Goal: Share content: Share content

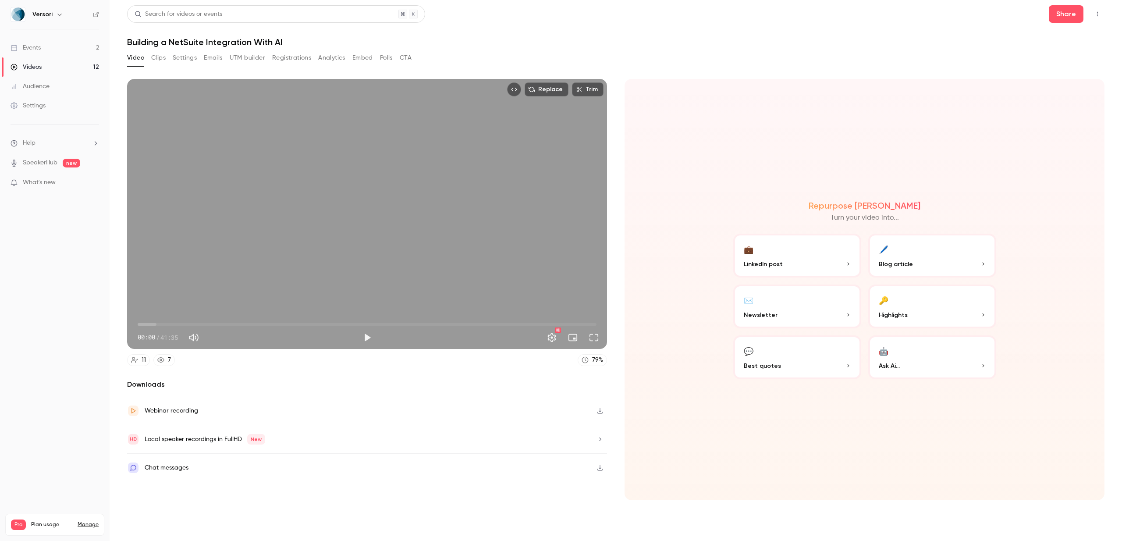
click at [189, 59] on button "Settings" at bounding box center [185, 58] width 24 height 14
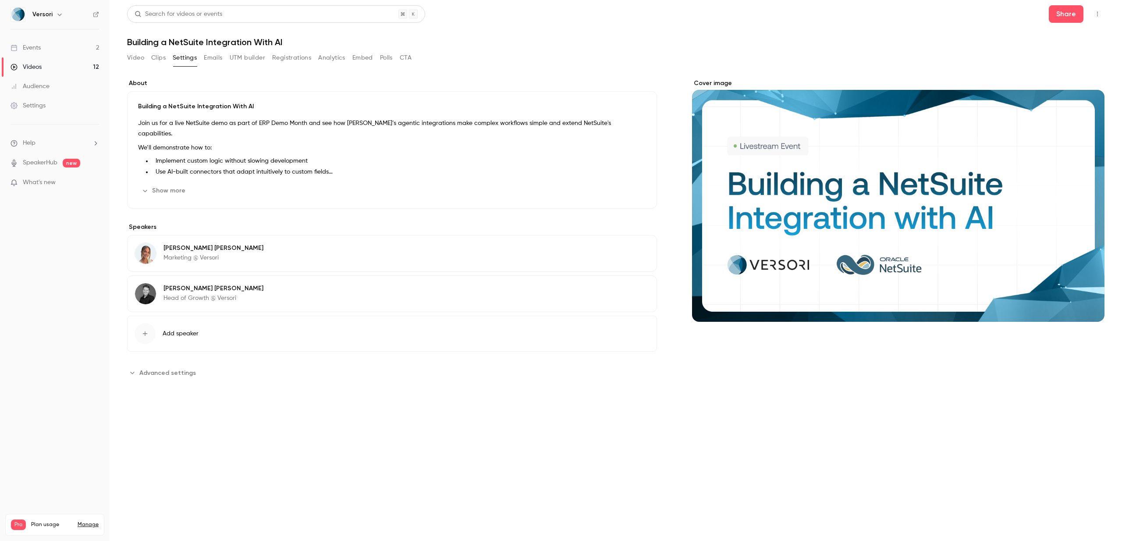
click at [175, 178] on li "Reduce development cycles to days rather than months" at bounding box center [399, 182] width 494 height 9
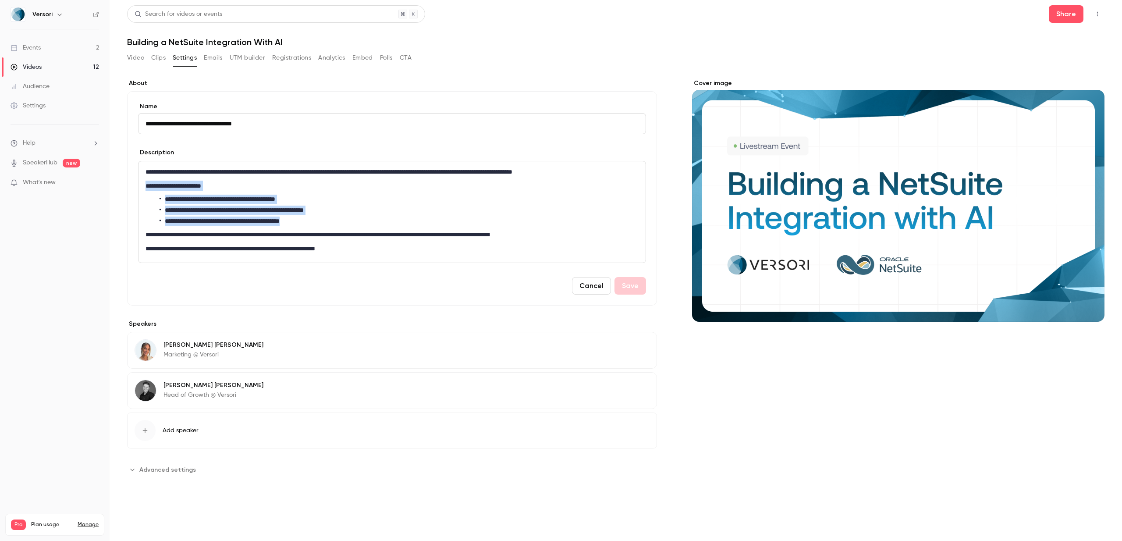
drag, startPoint x: 146, startPoint y: 186, endPoint x: 326, endPoint y: 221, distance: 183.2
click at [326, 221] on div "**********" at bounding box center [392, 211] width 507 height 101
copy div "**********"
click at [397, 209] on li "**********" at bounding box center [399, 210] width 479 height 9
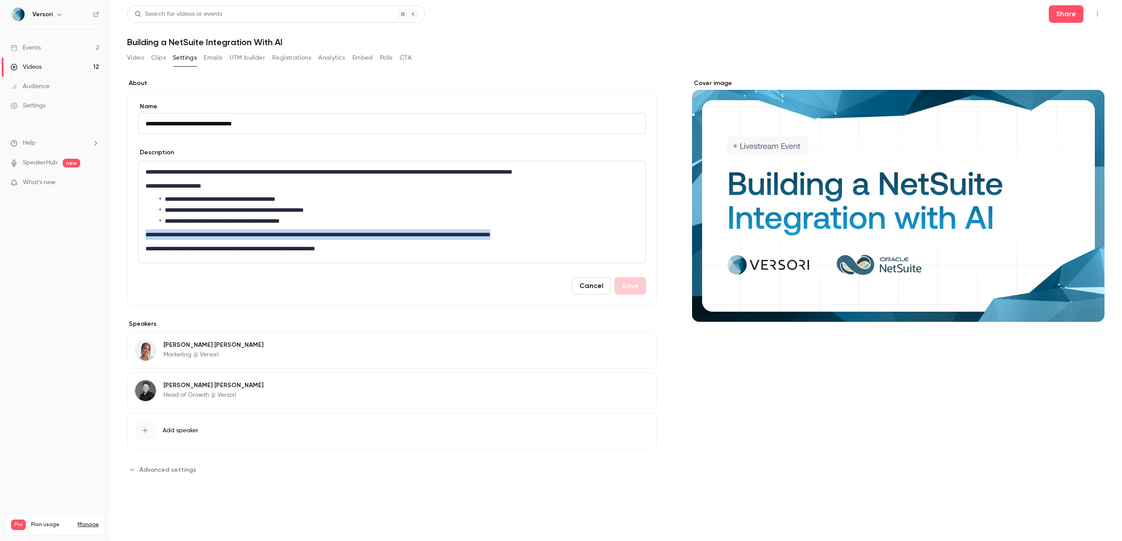
drag, startPoint x: 145, startPoint y: 234, endPoint x: 609, endPoint y: 237, distance: 463.9
click at [609, 237] on div "**********" at bounding box center [392, 211] width 507 height 101
copy p "**********"
click at [50, 66] on link "Videos 12" at bounding box center [55, 66] width 110 height 19
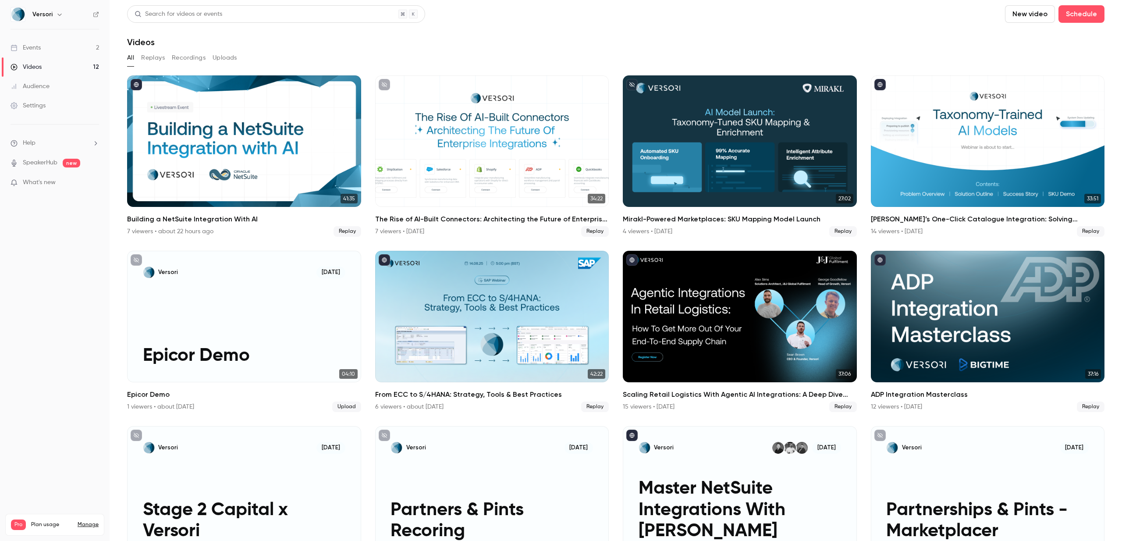
click at [155, 59] on button "Replays" at bounding box center [153, 58] width 24 height 14
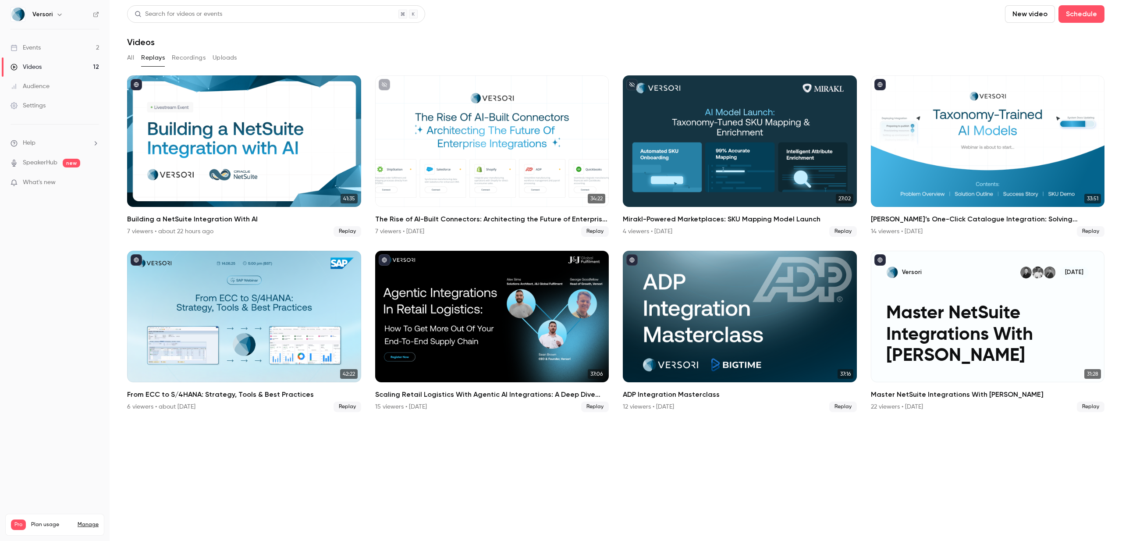
click at [55, 19] on button "button" at bounding box center [59, 14] width 11 height 11
click at [56, 49] on div "[PERSON_NAME] [PERSON_NAME][EMAIL_ADDRESS][DOMAIN_NAME] Billing Pro New channel…" at bounding box center [89, 87] width 164 height 103
click at [43, 203] on div at bounding box center [561, 270] width 1122 height 541
click at [33, 46] on div "Events" at bounding box center [26, 47] width 30 height 9
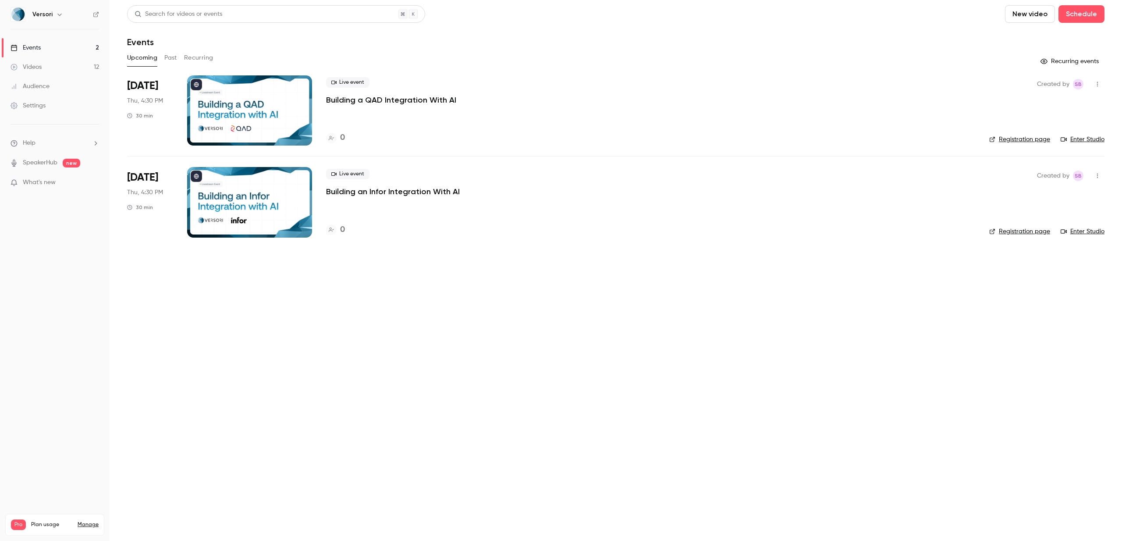
click at [1103, 83] on button "button" at bounding box center [1098, 84] width 14 height 14
click at [983, 83] on div at bounding box center [561, 270] width 1122 height 541
click at [44, 69] on link "Videos 12" at bounding box center [55, 66] width 110 height 19
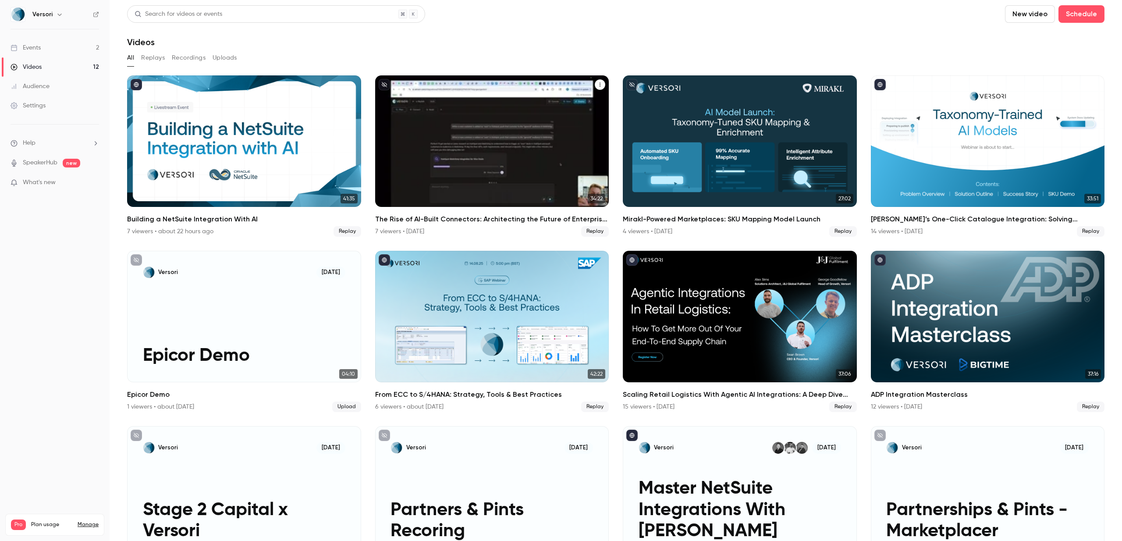
click at [501, 224] on h2 "The Rise of AI-Built Connectors: Architecting the Future of Enterprise Integrat…" at bounding box center [492, 219] width 234 height 11
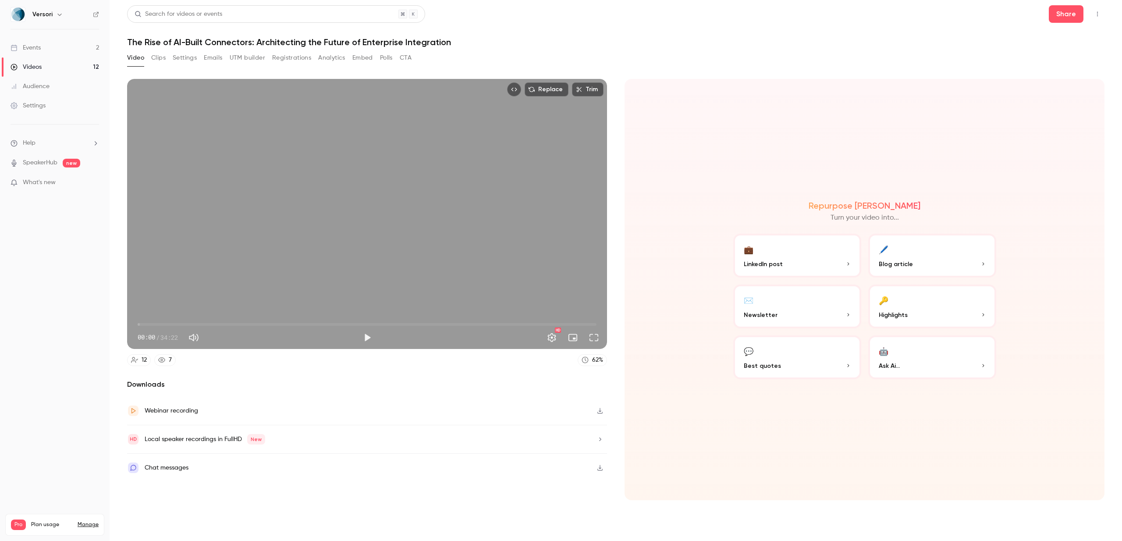
click at [1098, 13] on icon "Top Bar Actions" at bounding box center [1097, 14] width 7 height 6
click at [1045, 37] on div "Publish on Channel" at bounding box center [1064, 36] width 68 height 9
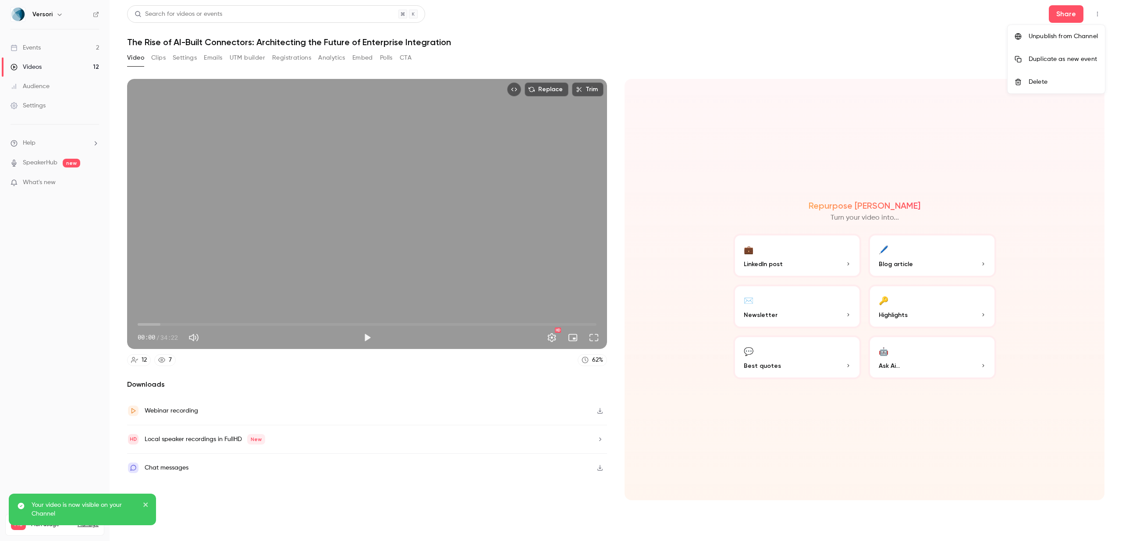
click at [45, 513] on p "Your video is now visible on your Channel" at bounding box center [84, 510] width 105 height 18
click at [1073, 4] on div at bounding box center [561, 270] width 1122 height 541
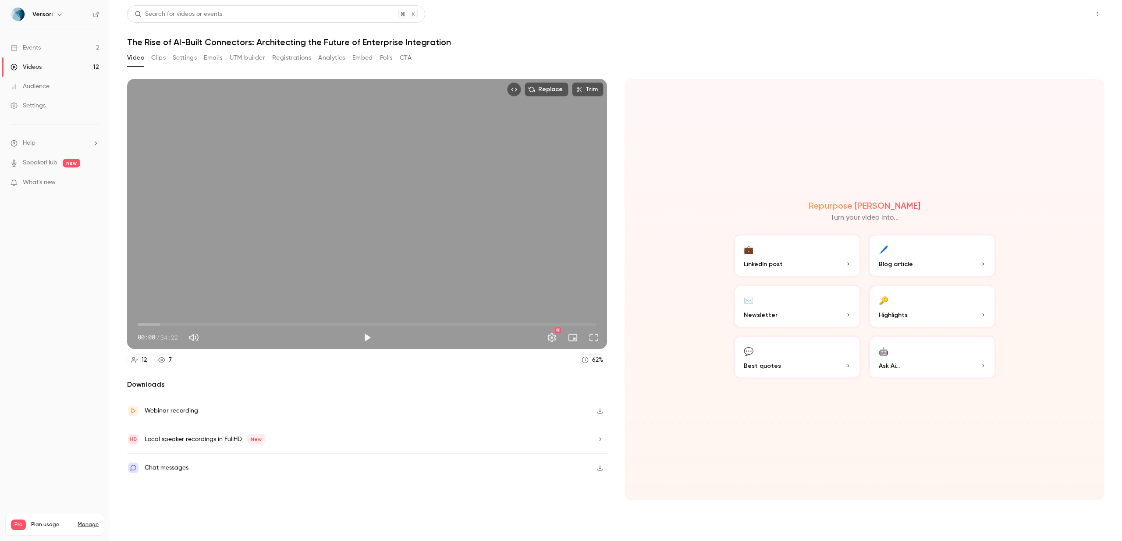
click at [1073, 11] on button "Share" at bounding box center [1066, 14] width 35 height 18
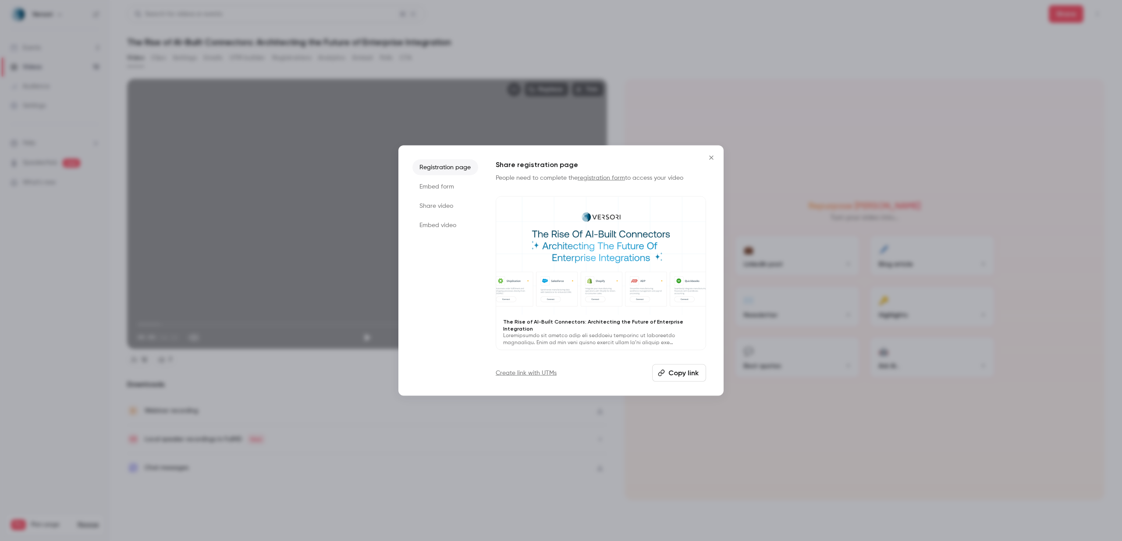
click at [412, 463] on div at bounding box center [561, 270] width 1122 height 541
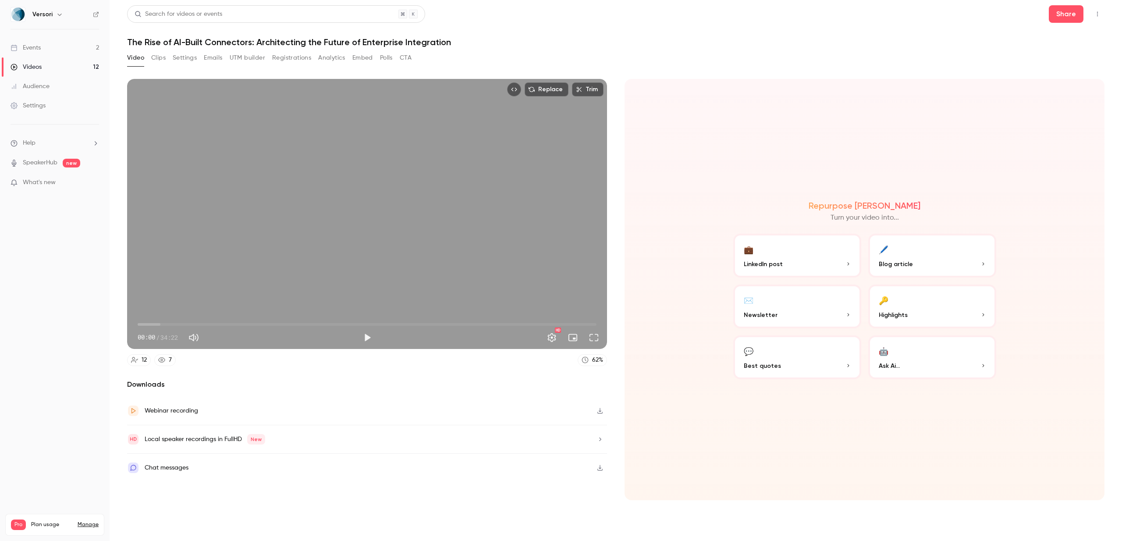
click at [46, 86] on div "Audience" at bounding box center [30, 86] width 39 height 9
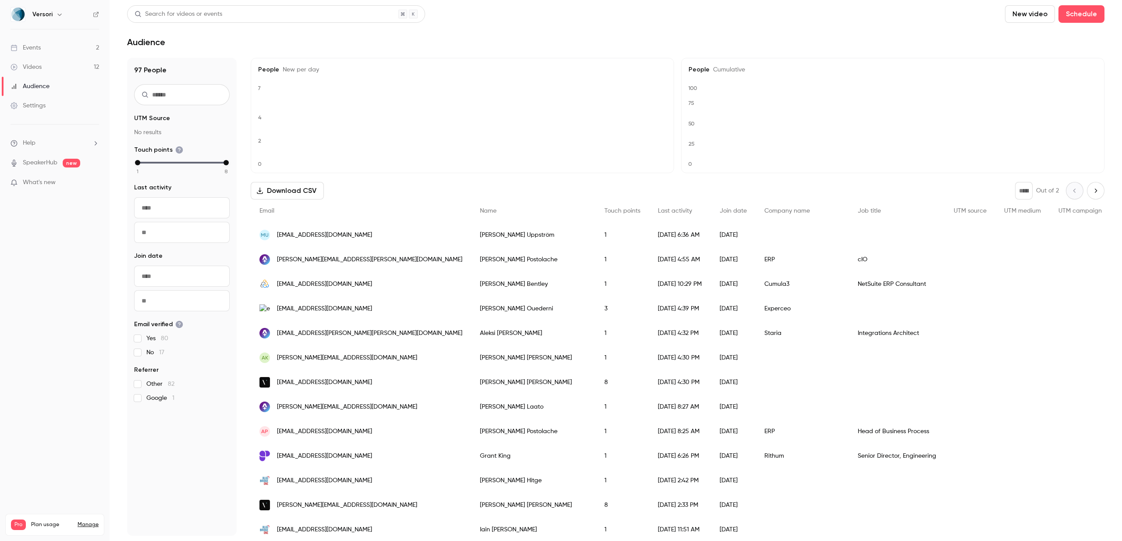
click at [31, 108] on div "Settings" at bounding box center [28, 105] width 35 height 9
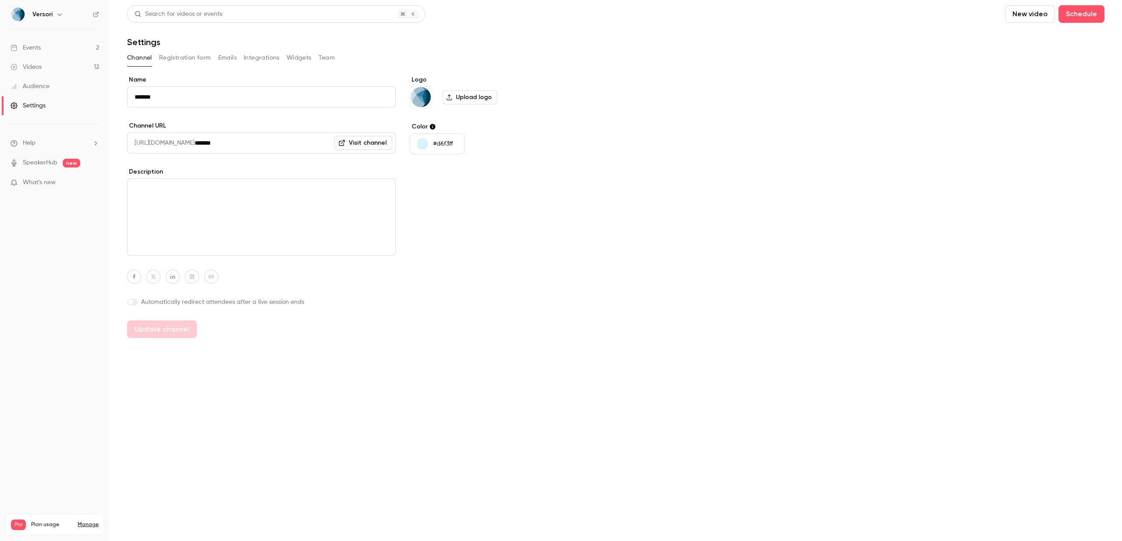
click at [62, 49] on link "Events 2" at bounding box center [55, 47] width 110 height 19
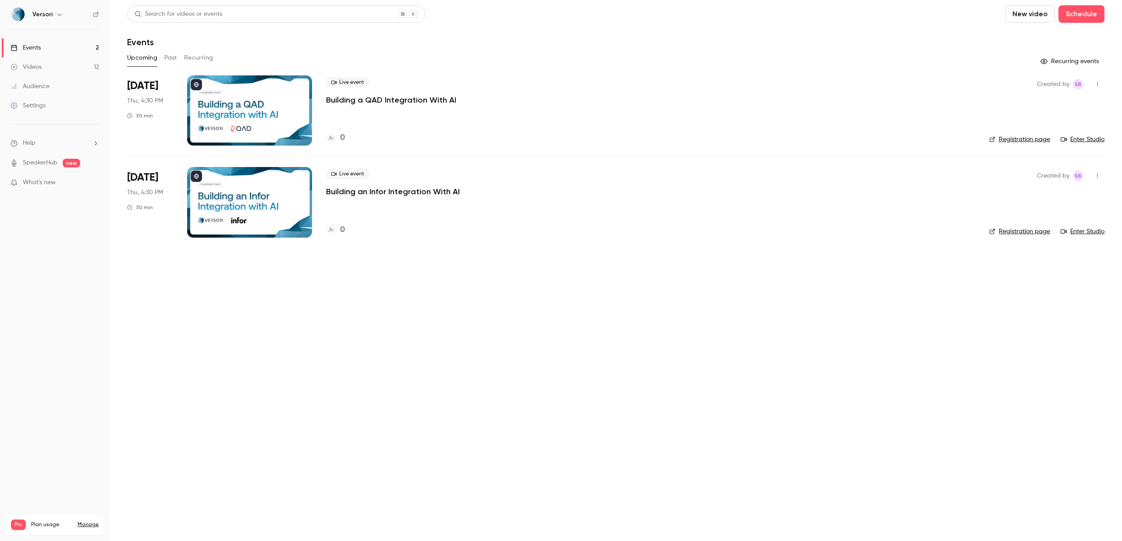
click at [1097, 82] on icon "button" at bounding box center [1097, 84] width 7 height 6
click at [1048, 103] on div "Share" at bounding box center [1064, 106] width 67 height 9
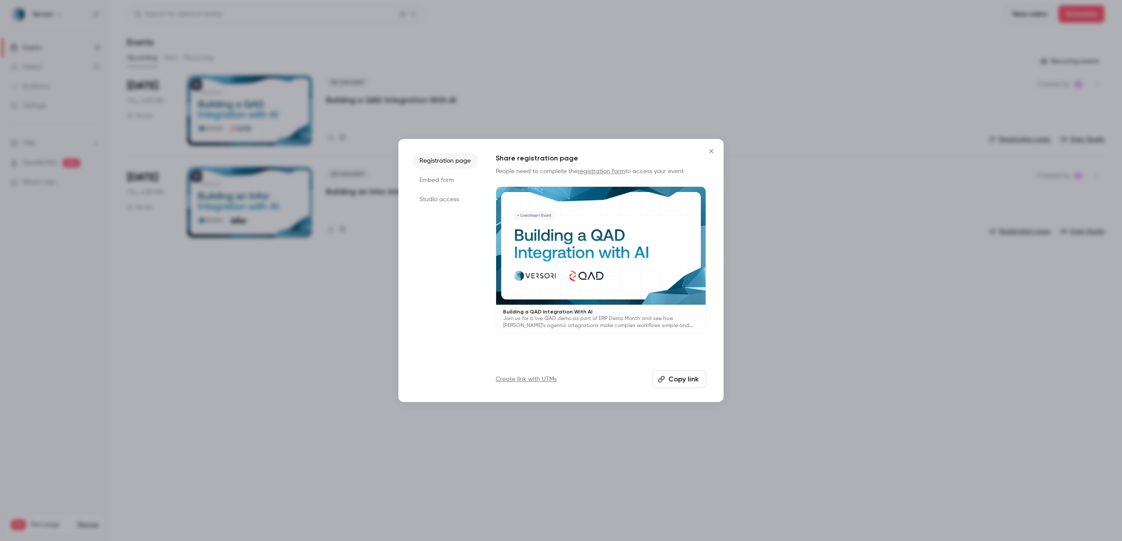
click at [839, 334] on div at bounding box center [561, 270] width 1122 height 541
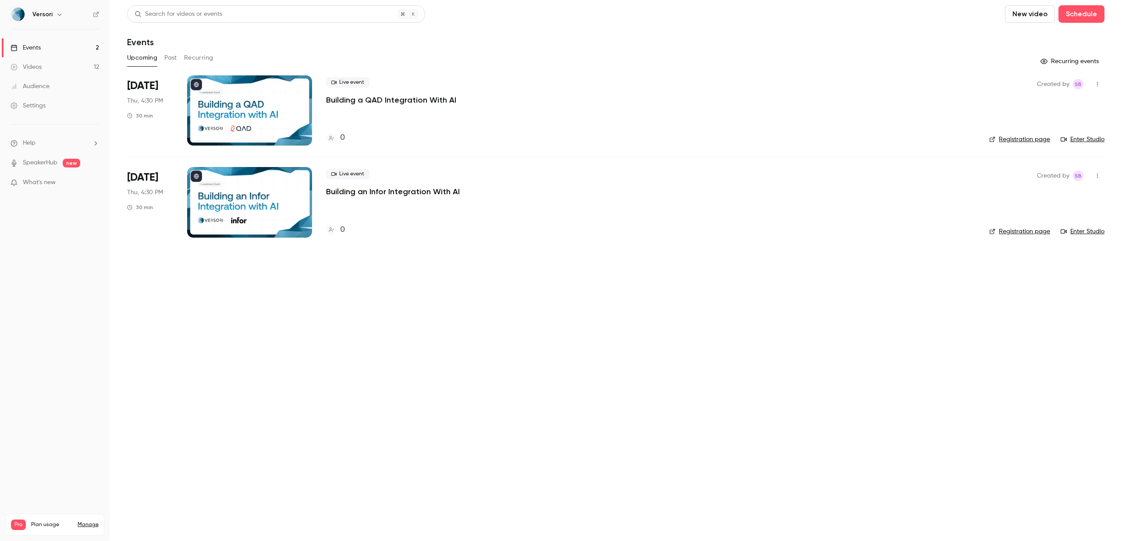
click at [41, 61] on link "Videos 12" at bounding box center [55, 66] width 110 height 19
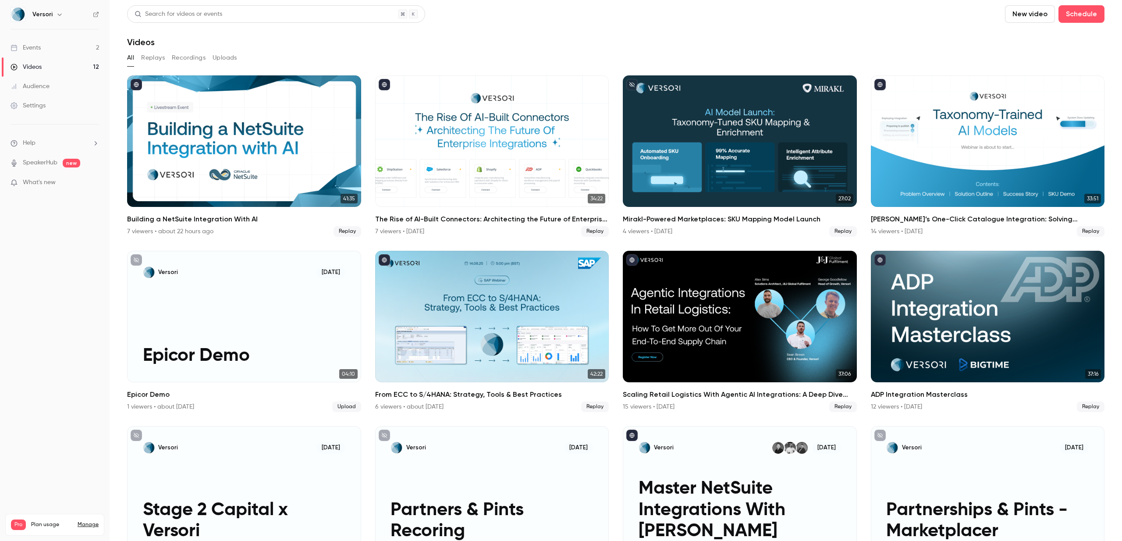
click at [50, 49] on link "Events 2" at bounding box center [55, 47] width 110 height 19
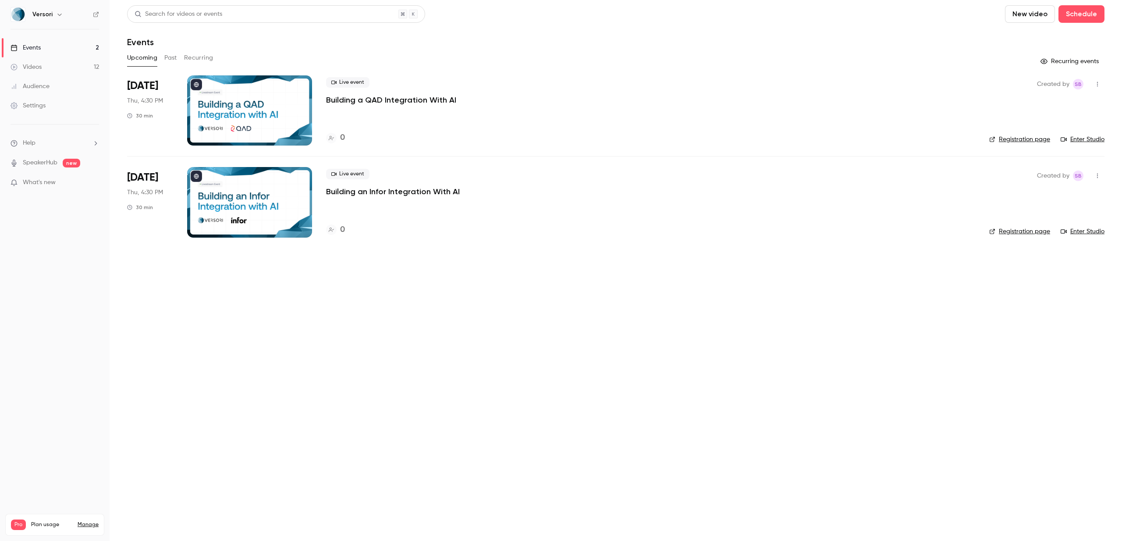
click at [1101, 82] on button "button" at bounding box center [1098, 84] width 14 height 14
click at [167, 57] on div at bounding box center [561, 270] width 1122 height 541
click at [170, 57] on button "Past" at bounding box center [170, 58] width 13 height 14
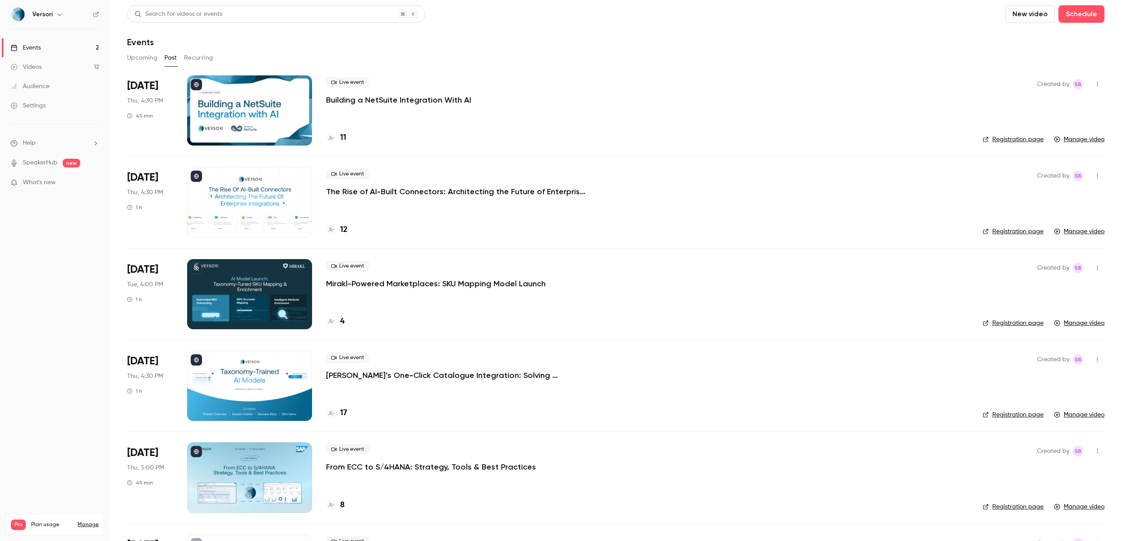
click at [1102, 84] on button "button" at bounding box center [1098, 84] width 14 height 14
click at [963, 117] on div at bounding box center [561, 270] width 1122 height 541
click at [1077, 231] on link "Manage video" at bounding box center [1079, 231] width 50 height 9
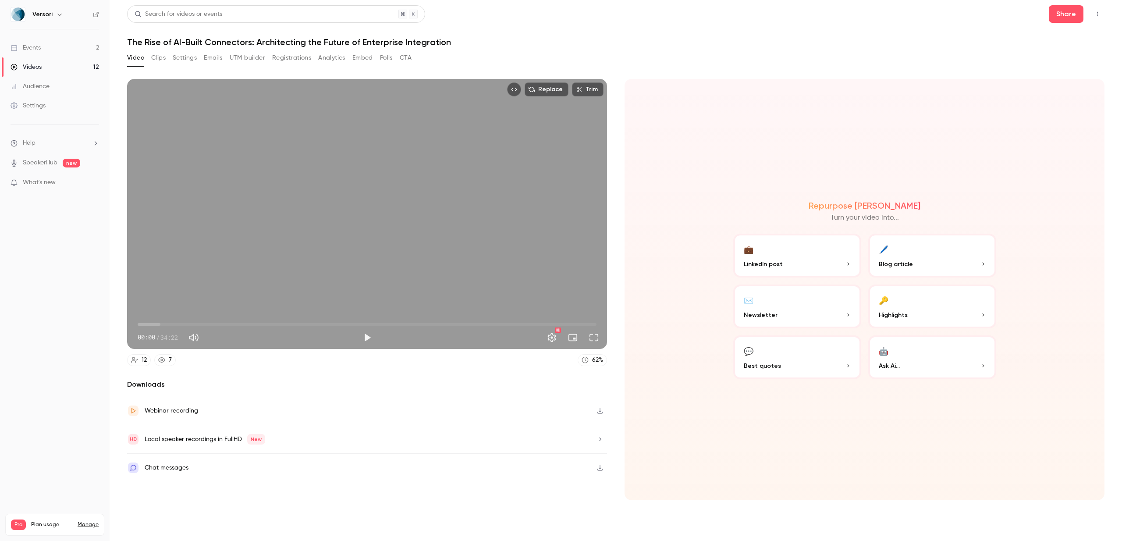
click at [332, 59] on button "Analytics" at bounding box center [331, 58] width 27 height 14
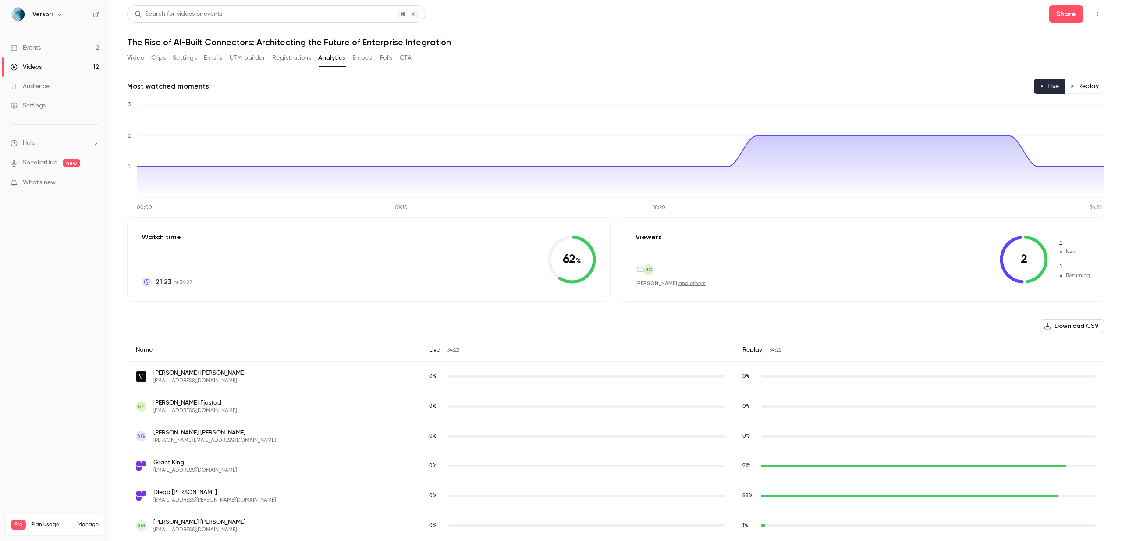
click at [294, 58] on button "Registrations" at bounding box center [291, 58] width 39 height 14
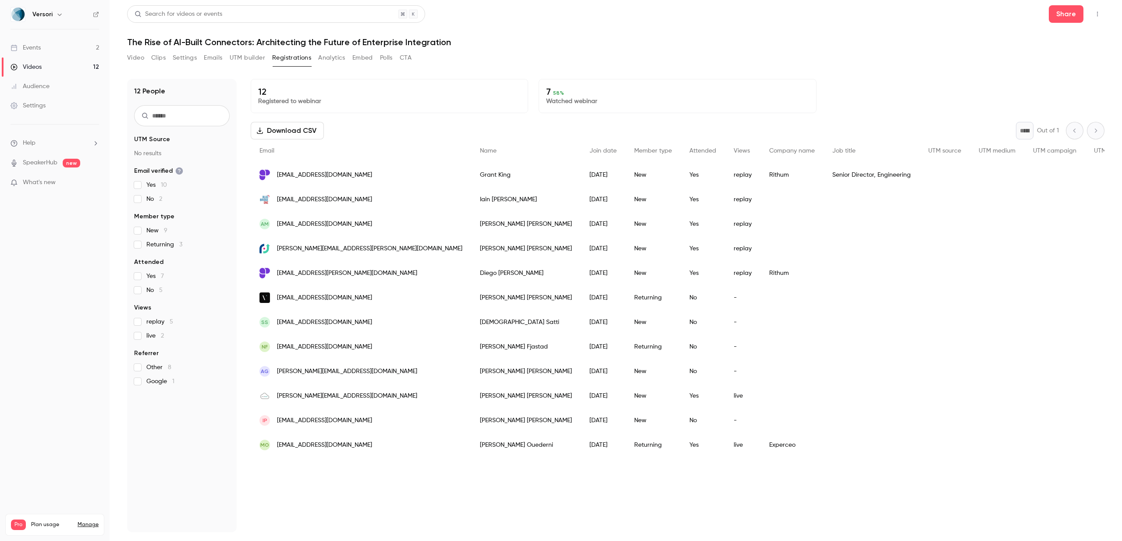
click at [67, 62] on link "Videos 12" at bounding box center [55, 66] width 110 height 19
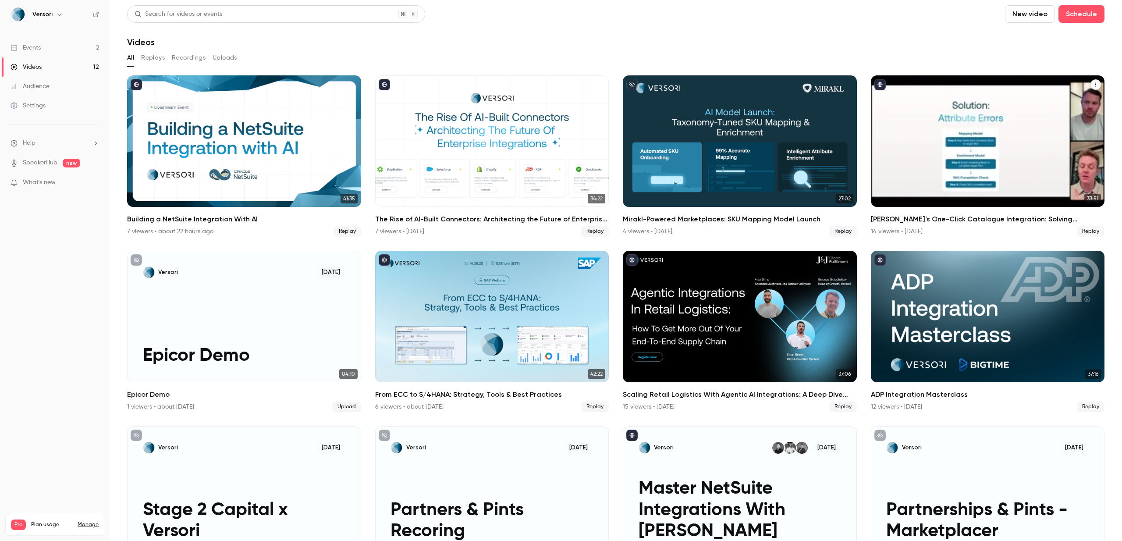
click at [954, 216] on h2 "[PERSON_NAME]’s One-Click Catalogue Integration: Solving Marketplace Data Chall…" at bounding box center [988, 219] width 234 height 11
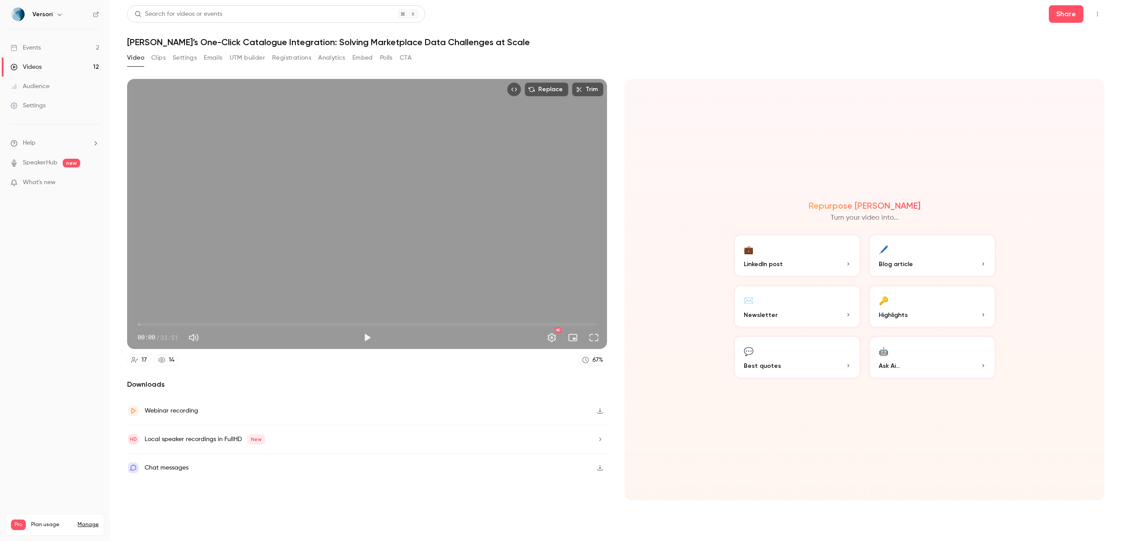
click at [1102, 18] on button "Top Bar Actions" at bounding box center [1098, 14] width 14 height 14
click at [734, 29] on div at bounding box center [561, 270] width 1122 height 541
click at [329, 58] on button "Analytics" at bounding box center [331, 58] width 27 height 14
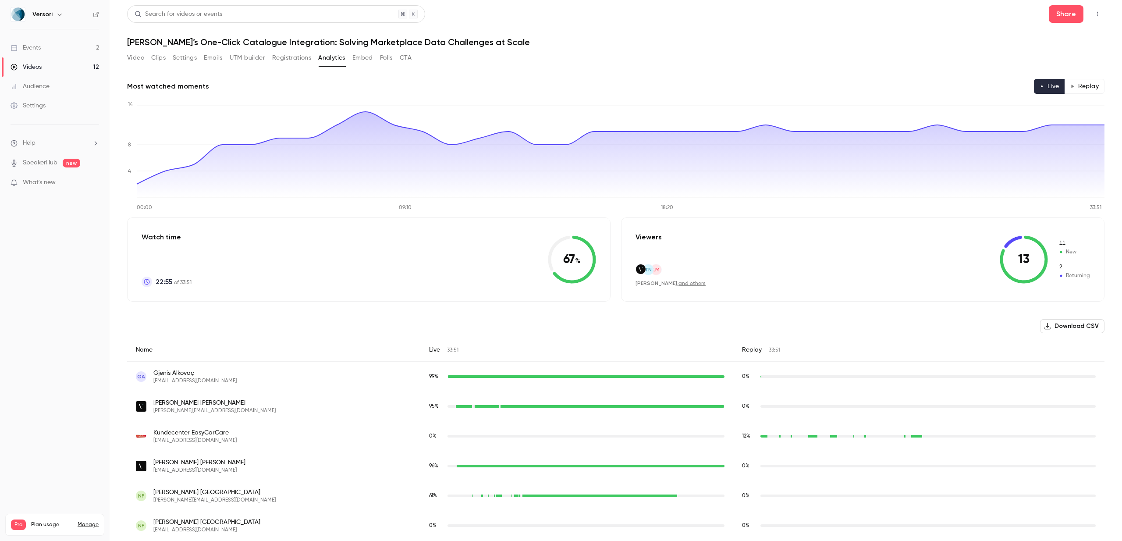
click at [290, 59] on button "Registrations" at bounding box center [291, 58] width 39 height 14
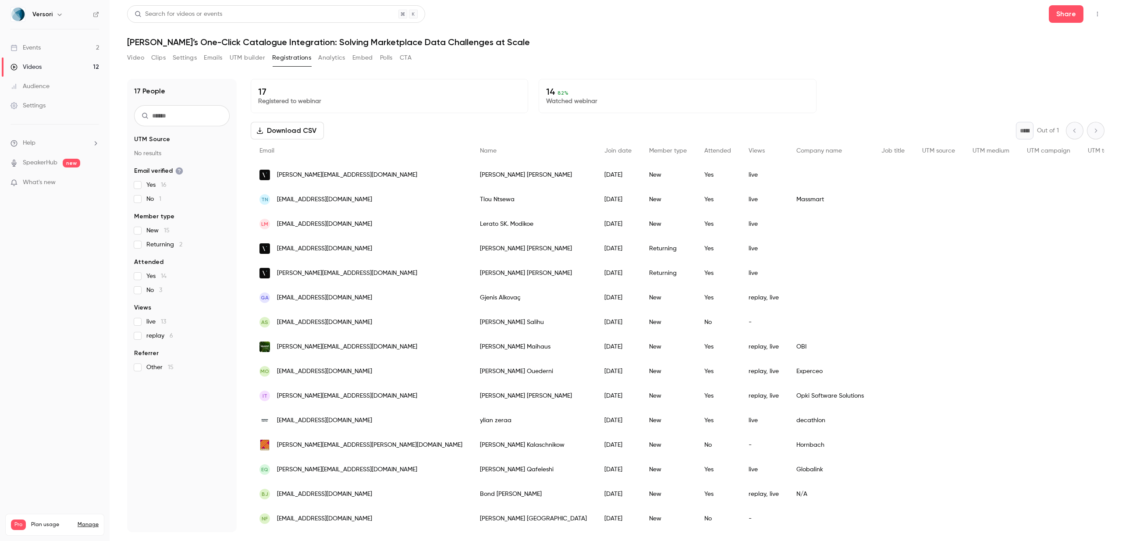
click at [374, 59] on div "Video Clips Settings Emails UTM builder Registrations Analytics Embed Polls CTA" at bounding box center [269, 58] width 285 height 14
click at [368, 58] on button "Embed" at bounding box center [363, 58] width 21 height 14
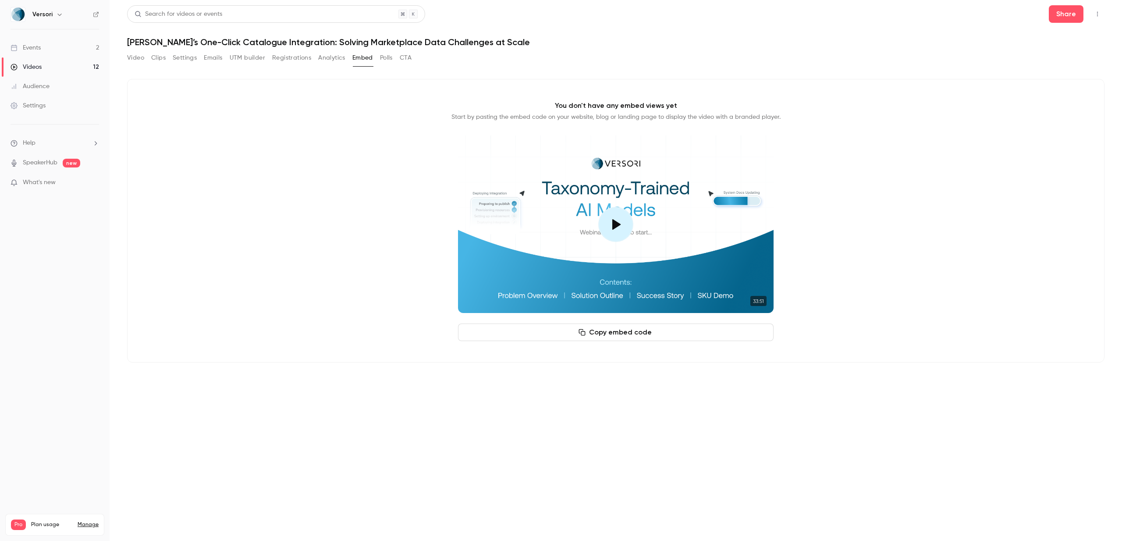
click at [43, 47] on link "Events 2" at bounding box center [55, 47] width 110 height 19
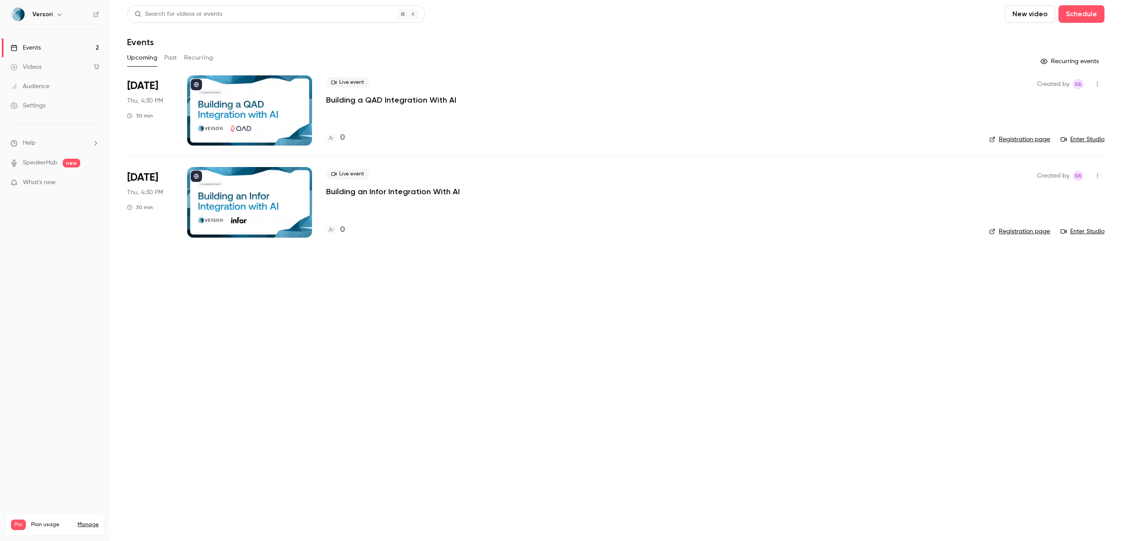
click at [1026, 137] on link "Registration page" at bounding box center [1020, 139] width 61 height 9
click at [1011, 232] on link "Registration page" at bounding box center [1020, 231] width 61 height 9
click at [47, 64] on link "Videos 12" at bounding box center [55, 66] width 110 height 19
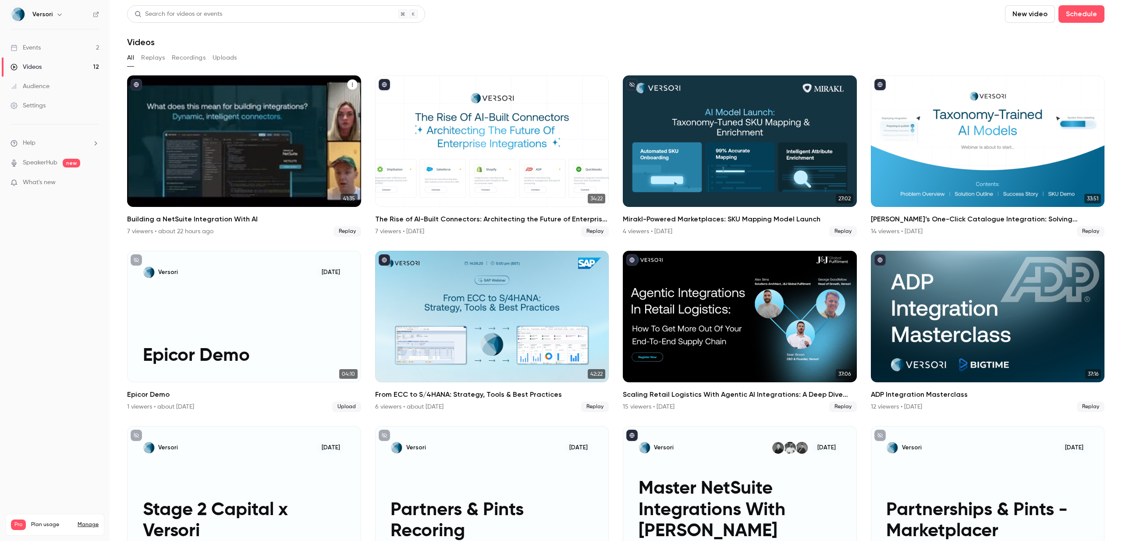
click at [200, 230] on div "7 viewers • about 22 hours ago" at bounding box center [170, 231] width 86 height 9
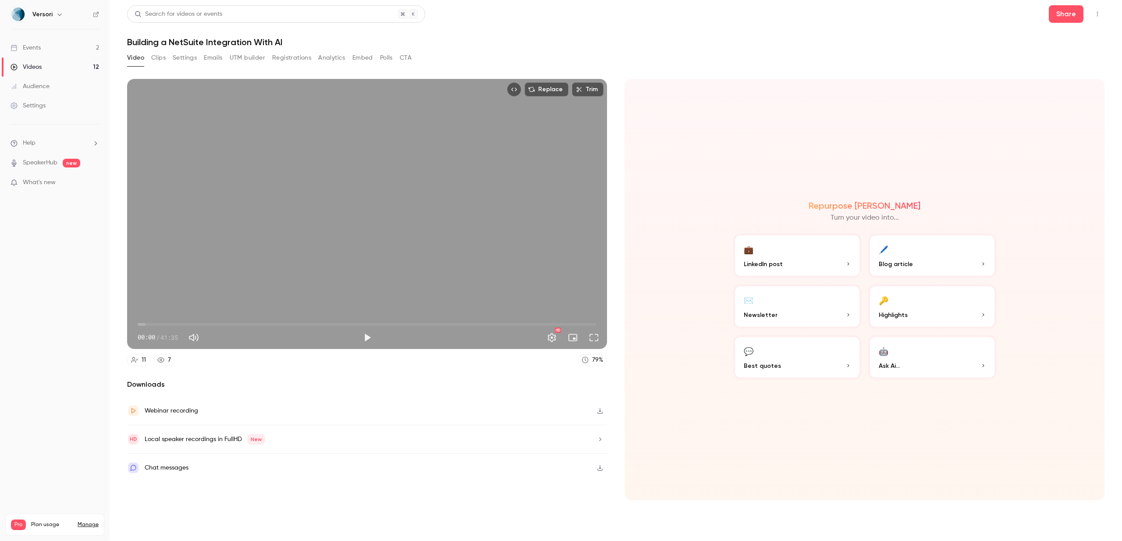
click at [299, 58] on button "Registrations" at bounding box center [291, 58] width 39 height 14
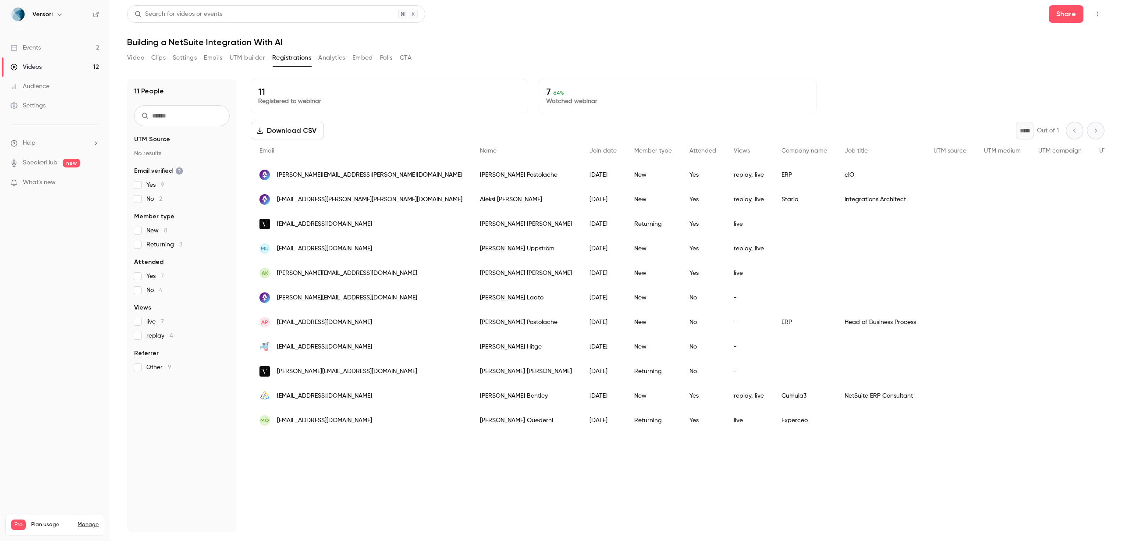
click at [134, 58] on button "Video" at bounding box center [135, 58] width 17 height 14
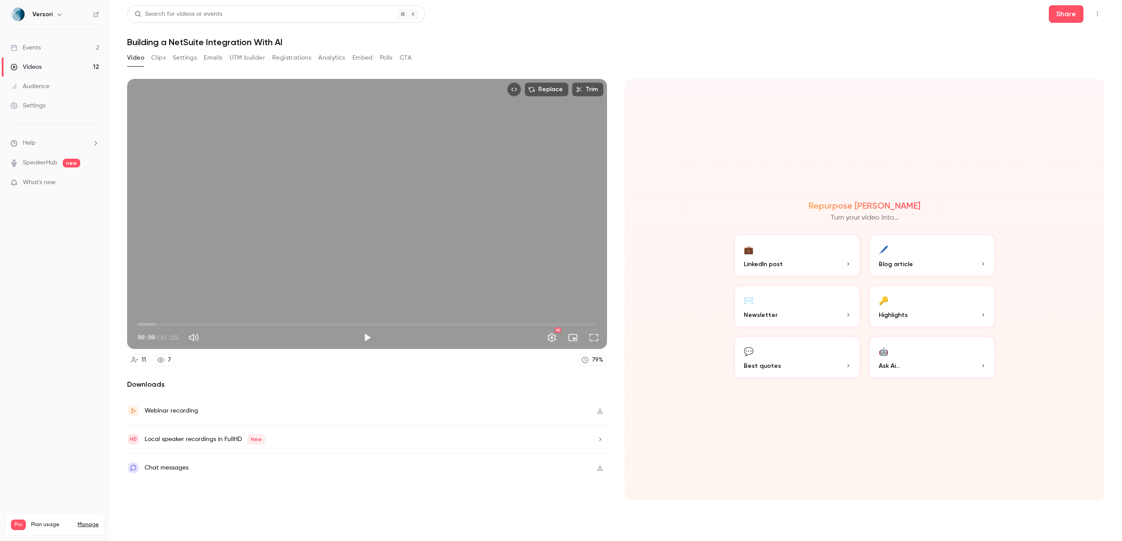
click at [913, 257] on button "🖊️ Blog article" at bounding box center [933, 256] width 128 height 44
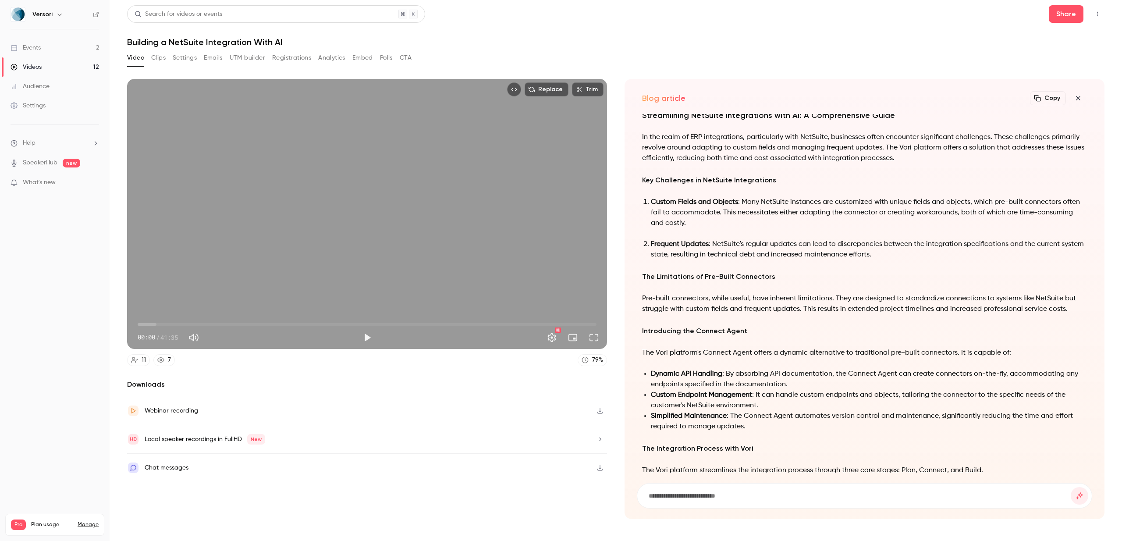
scroll to position [-264, 0]
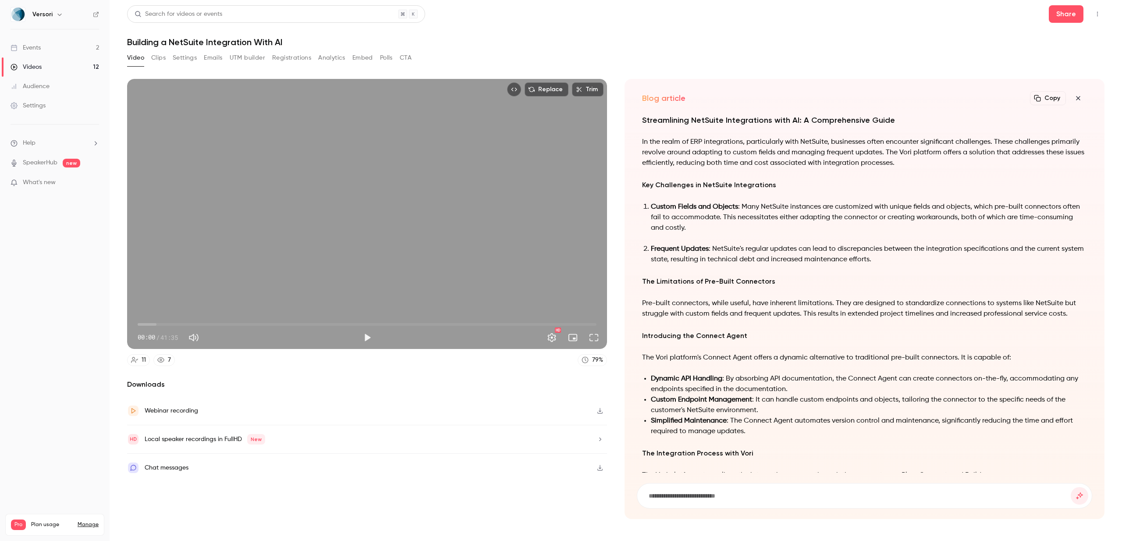
click at [680, 182] on h3 "Key Challenges in NetSuite Integrations" at bounding box center [864, 185] width 445 height 12
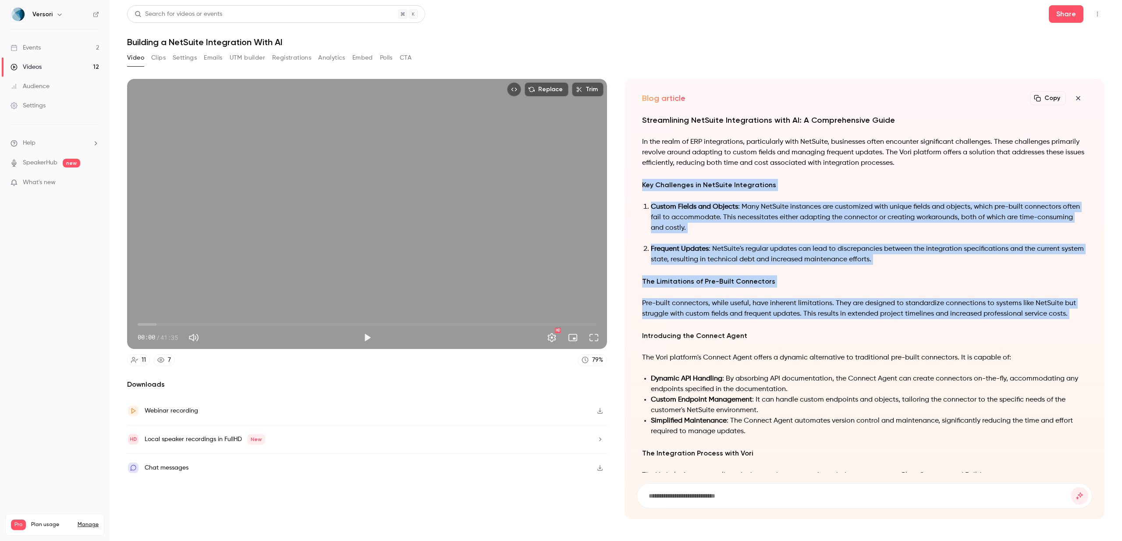
drag, startPoint x: 643, startPoint y: 185, endPoint x: 654, endPoint y: 322, distance: 137.6
click at [654, 322] on div "Streamlining NetSuite Integrations with AI: A Comprehensive Guide In the realm …" at bounding box center [864, 425] width 445 height 623
copy div "Key Challenges in NetSuite Integrations Custom Fields and Objects : Many NetSui…"
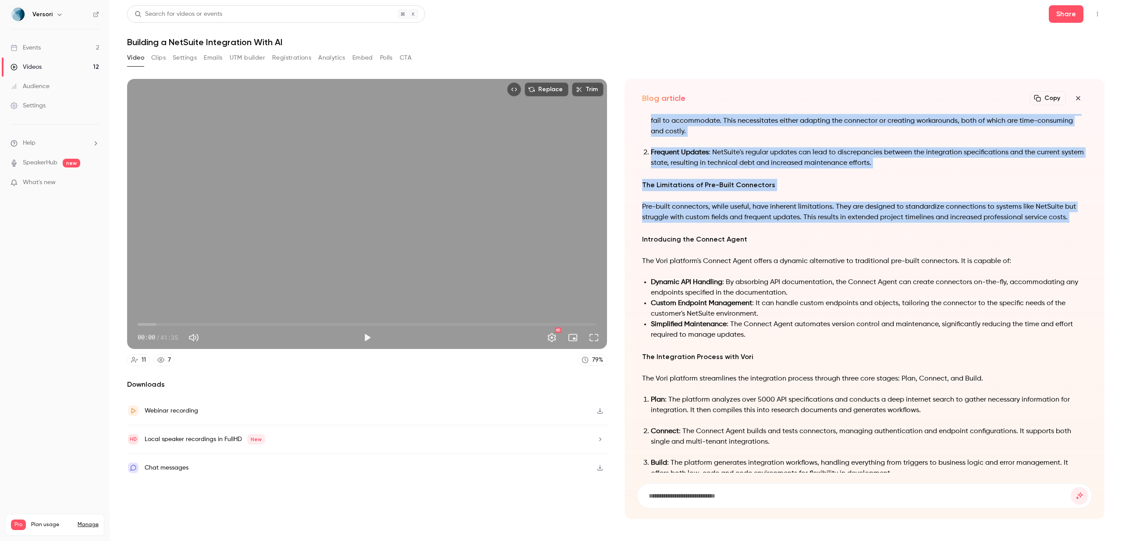
scroll to position [-164, 0]
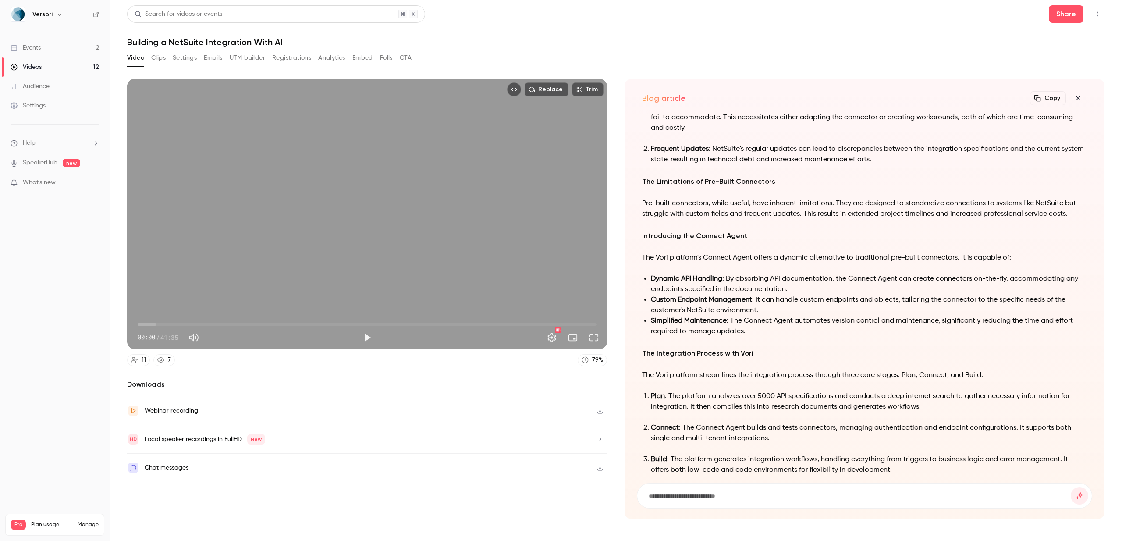
click at [666, 302] on strong "Custom Endpoint Management" at bounding box center [701, 299] width 101 height 7
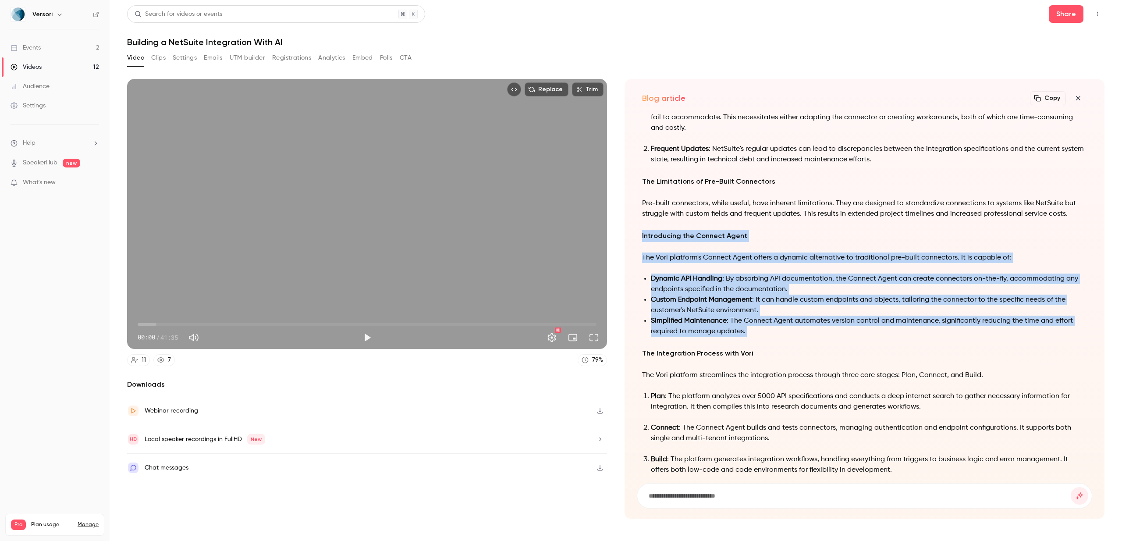
drag, startPoint x: 643, startPoint y: 236, endPoint x: 660, endPoint y: 342, distance: 107.1
click at [660, 342] on div "Streamlining NetSuite Integrations with AI: A Comprehensive Guide In the realm …" at bounding box center [864, 325] width 445 height 623
copy div "Introducing the Connect Agent The Vori platform's Connect Agent offers a dynami…"
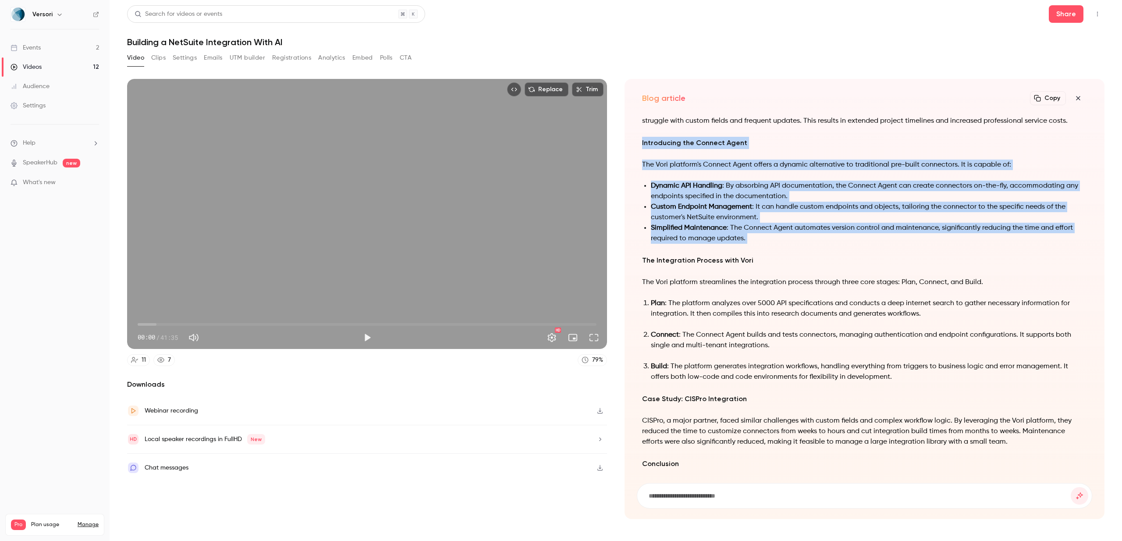
scroll to position [0, 0]
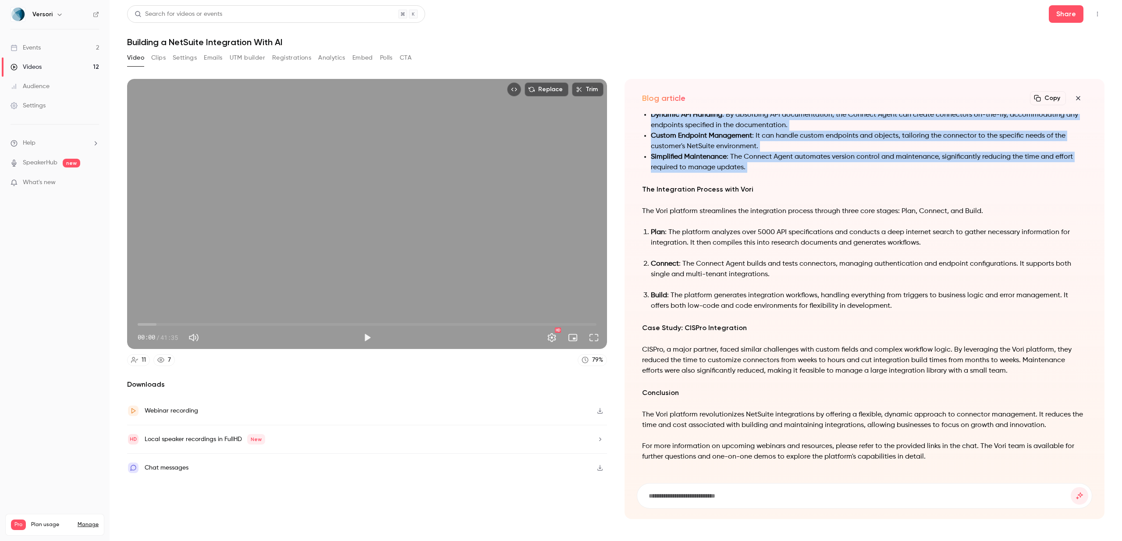
click at [369, 58] on button "Embed" at bounding box center [363, 58] width 21 height 14
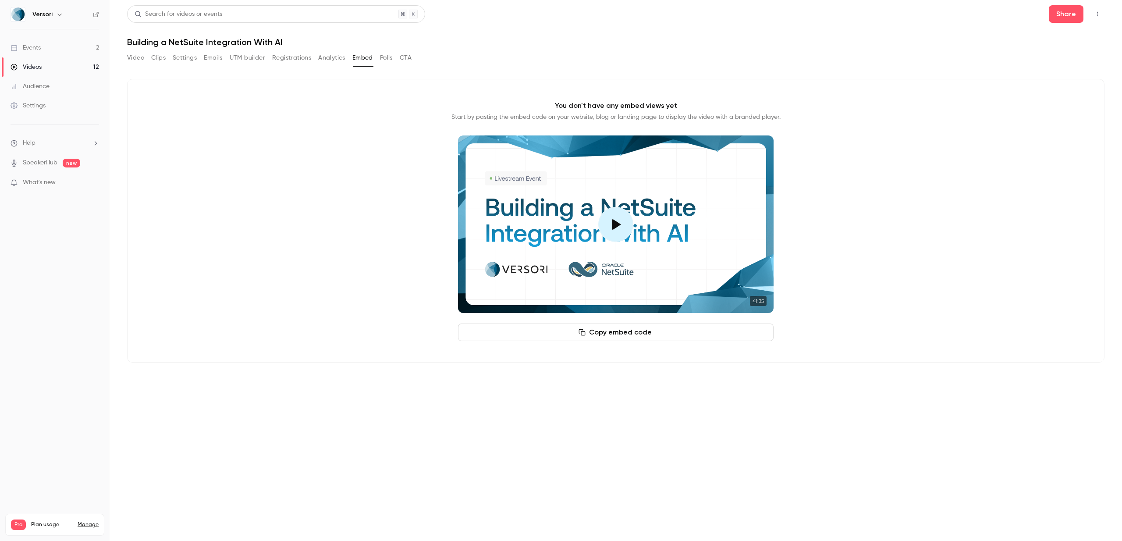
click at [599, 336] on button "Copy embed code" at bounding box center [616, 333] width 316 height 18
click at [136, 61] on button "Video" at bounding box center [135, 58] width 17 height 14
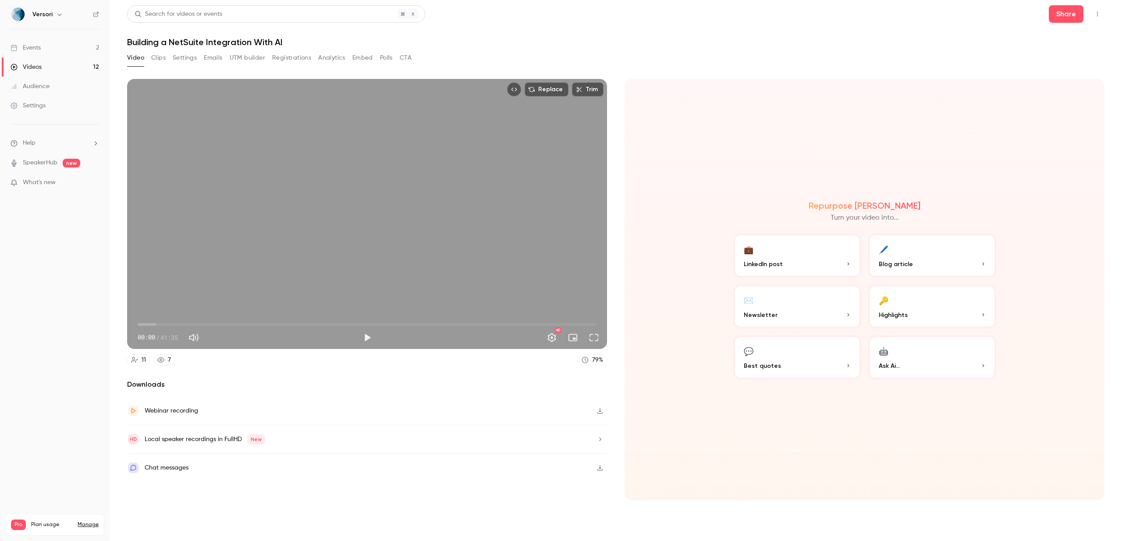
click at [805, 248] on button "💼 LinkedIn post" at bounding box center [798, 256] width 128 height 44
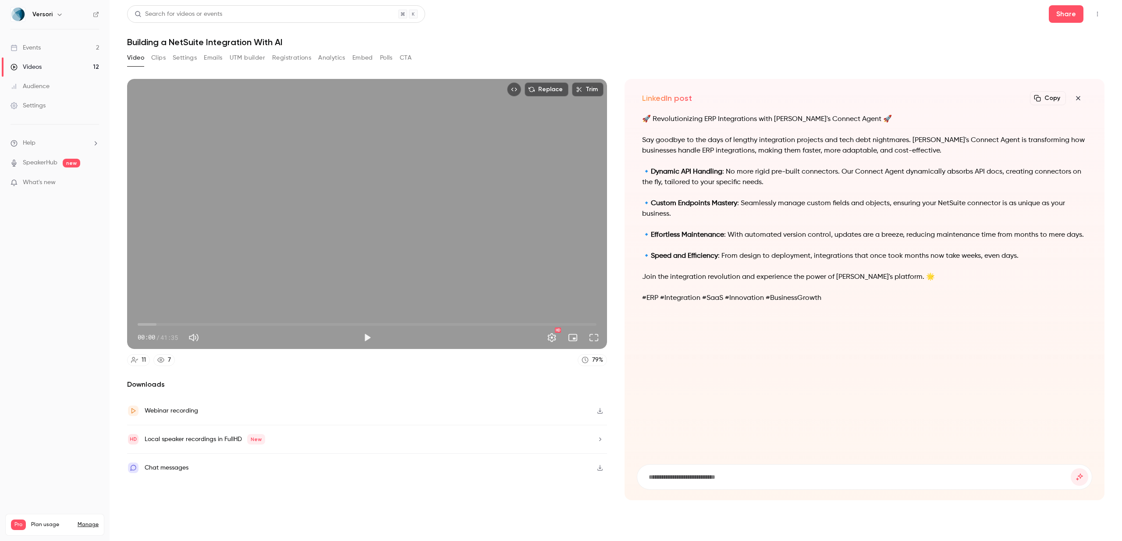
click at [1081, 99] on icon "button" at bounding box center [1078, 98] width 11 height 7
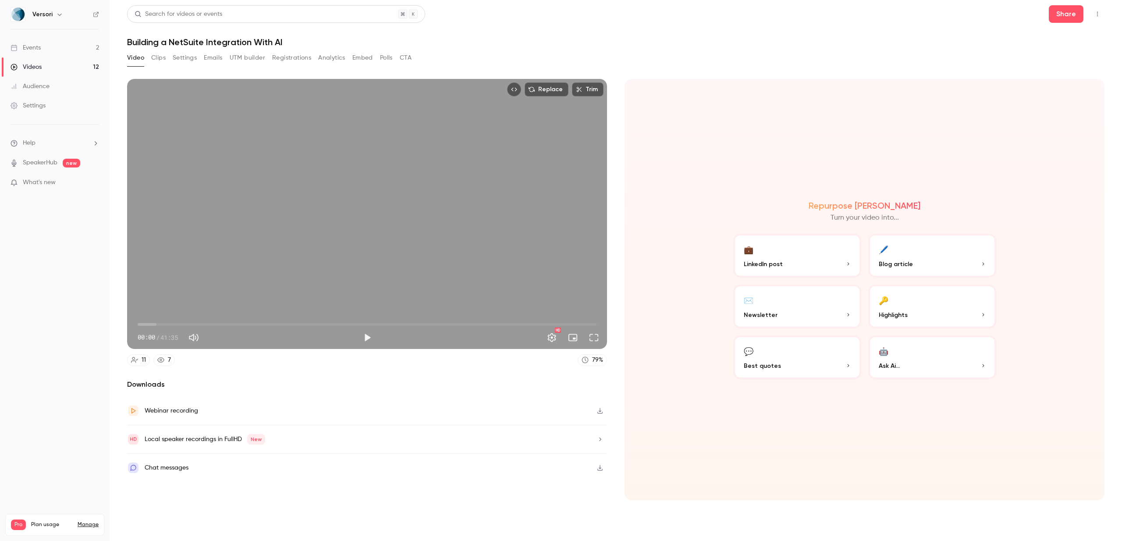
click at [925, 263] on p "Blog article" at bounding box center [932, 264] width 107 height 9
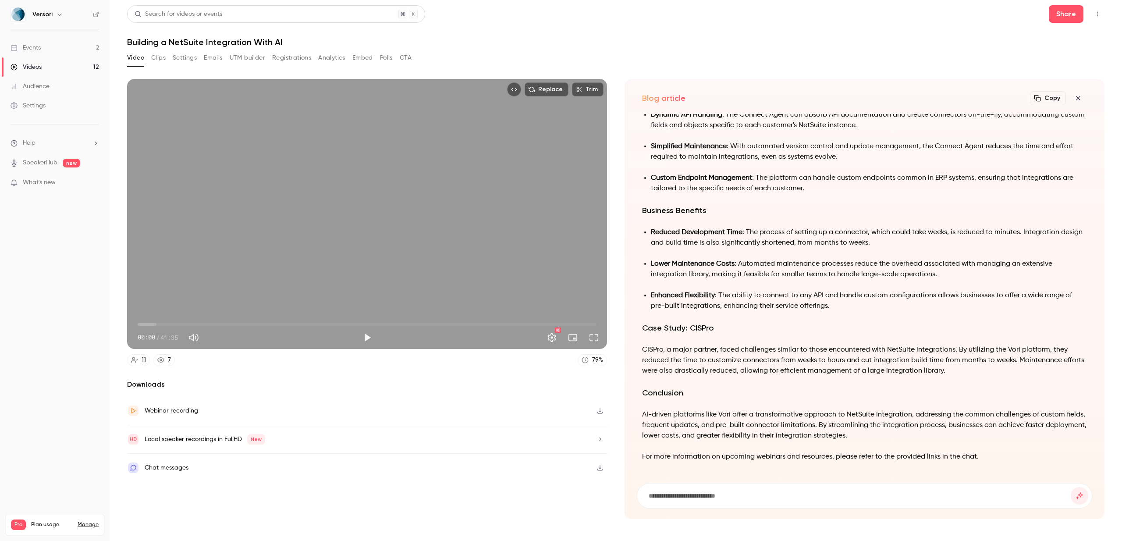
scroll to position [-241, 0]
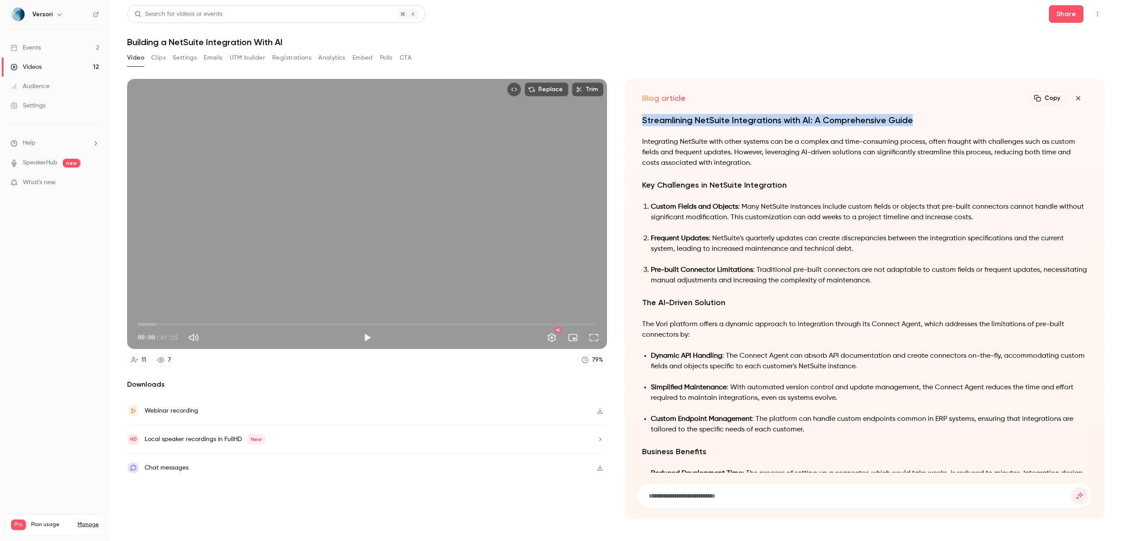
drag, startPoint x: 644, startPoint y: 120, endPoint x: 929, endPoint y: 119, distance: 285.4
click at [929, 119] on h1 "Streamlining NetSuite Integrations with AI: A Comprehensive Guide" at bounding box center [864, 120] width 445 height 12
copy h1 "Streamlining NetSuite Integrations with AI: A Comprehensive Guide"
click at [356, 58] on button "Embed" at bounding box center [363, 58] width 21 height 14
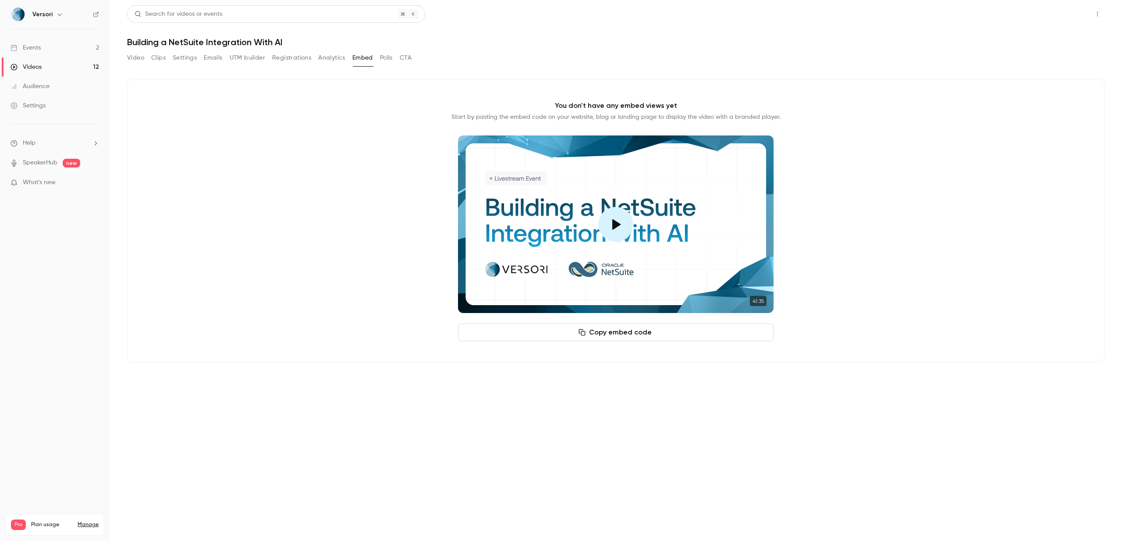
click at [1062, 13] on button "Share" at bounding box center [1066, 14] width 35 height 18
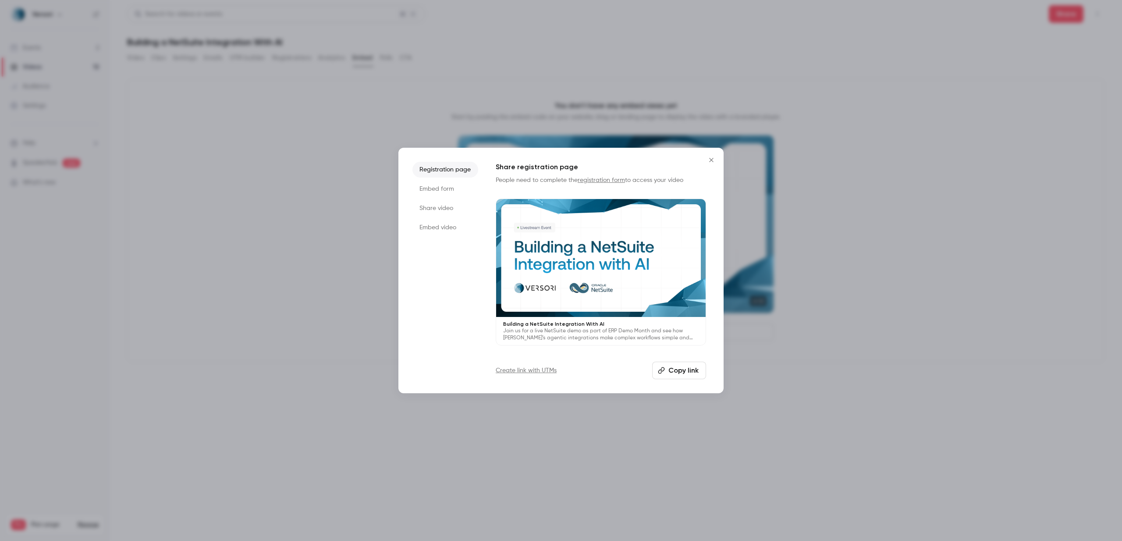
click at [446, 208] on li "Share video" at bounding box center [446, 208] width 66 height 16
click at [443, 189] on li "Embed form" at bounding box center [446, 189] width 66 height 16
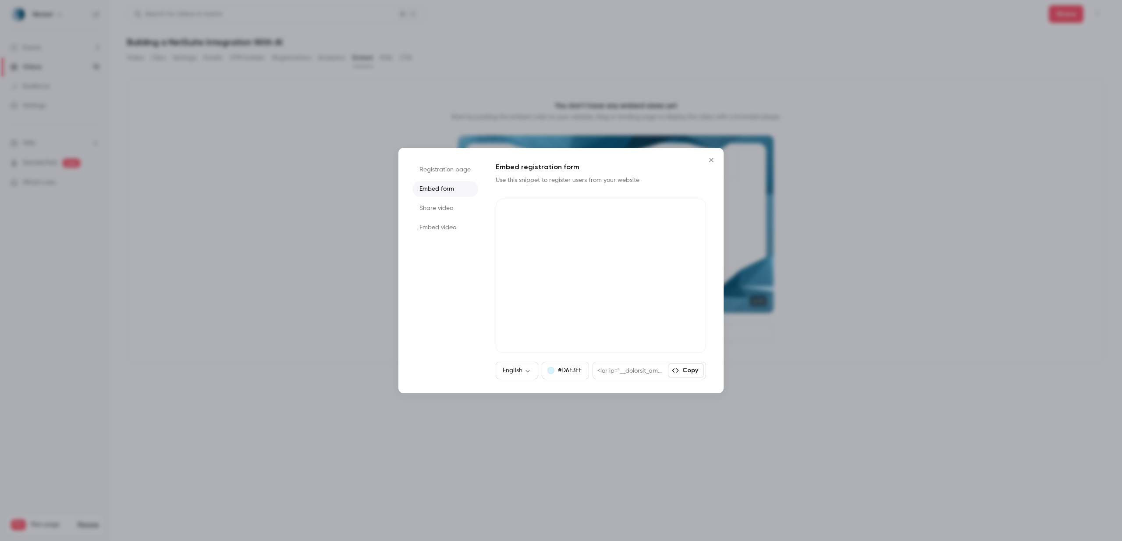
click at [437, 232] on li "Embed video" at bounding box center [446, 228] width 66 height 16
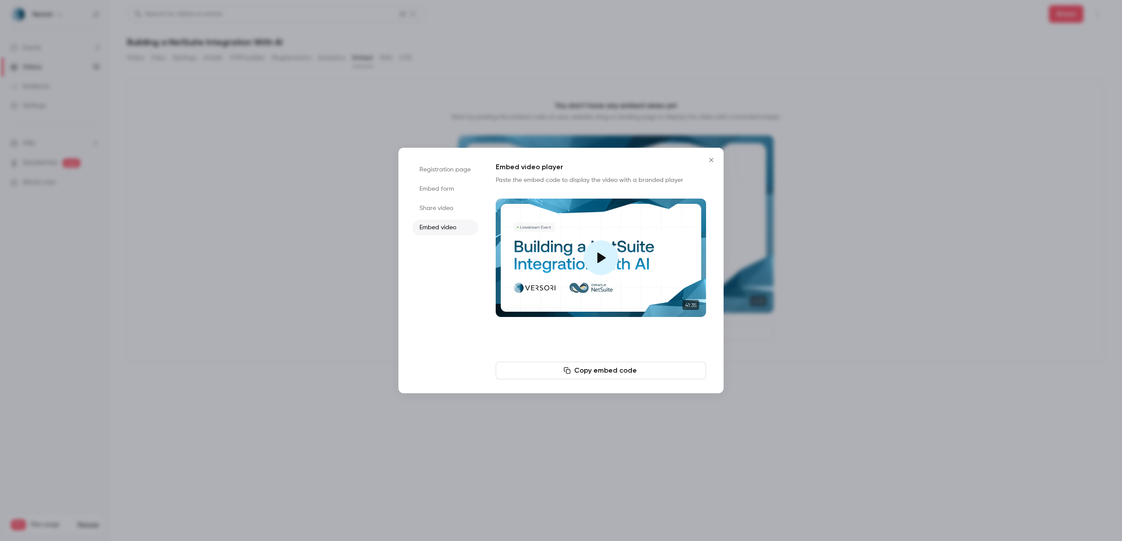
click at [609, 369] on button "Copy embed code" at bounding box center [601, 371] width 210 height 18
click at [833, 35] on div at bounding box center [561, 270] width 1122 height 541
